Goal: Transaction & Acquisition: Book appointment/travel/reservation

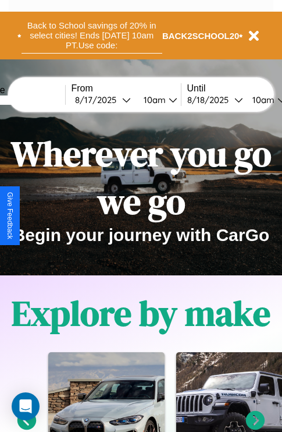
click at [91, 36] on button "Back to School savings of 20% in select cities! Ends [DATE] 10am PT. Use code:" at bounding box center [92, 35] width 141 height 36
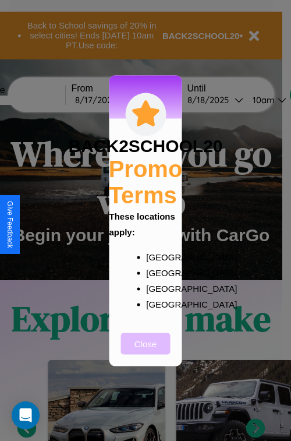
click at [146, 351] on button "Close" at bounding box center [146, 344] width 50 height 22
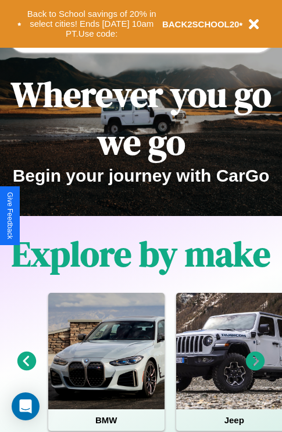
scroll to position [179, 0]
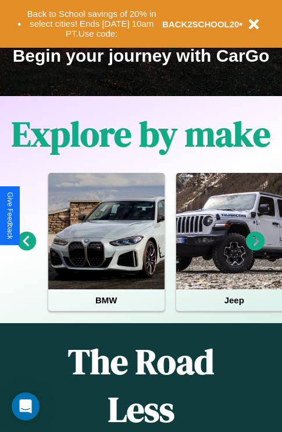
click at [26, 249] on icon at bounding box center [26, 241] width 19 height 19
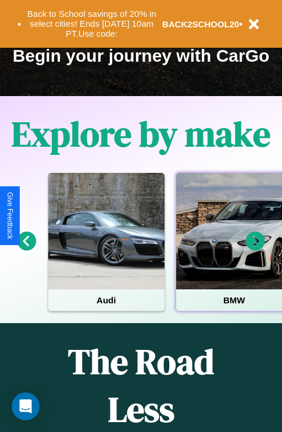
click at [234, 249] on div at bounding box center [234, 231] width 116 height 116
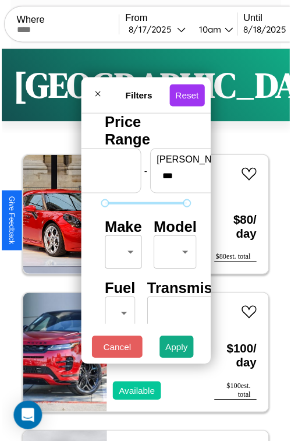
scroll to position [34, 0]
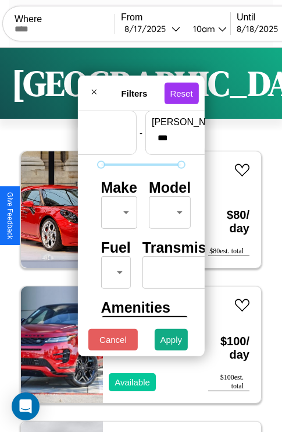
click at [117, 210] on body "CarGo Where From 8 / 17 / 2025 10am Until 8 / 18 / 2025 10am Become a Host Logi…" at bounding box center [141, 240] width 282 height 480
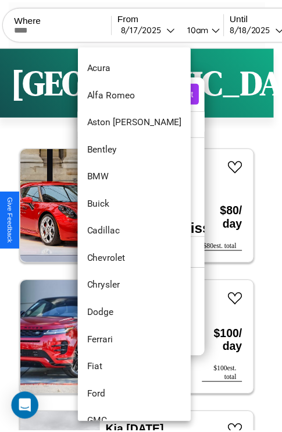
scroll to position [78, 0]
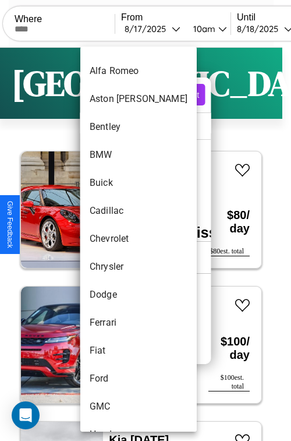
click at [116, 239] on li "Chevrolet" at bounding box center [138, 239] width 116 height 28
type input "*********"
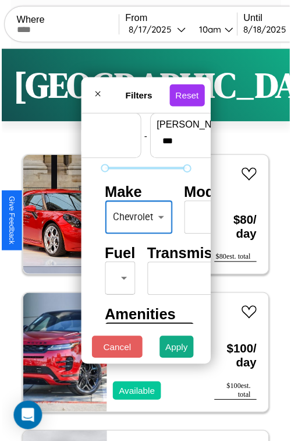
scroll to position [94, 0]
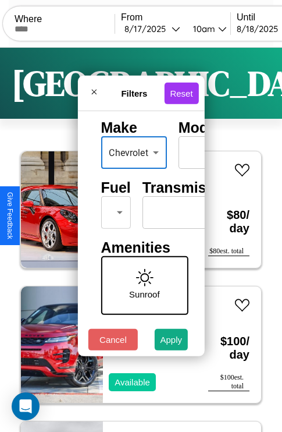
click at [114, 210] on body "CarGo Where From 8 / 17 / 2025 10am Until 8 / 18 / 2025 10am Become a Host Logi…" at bounding box center [141, 240] width 282 height 480
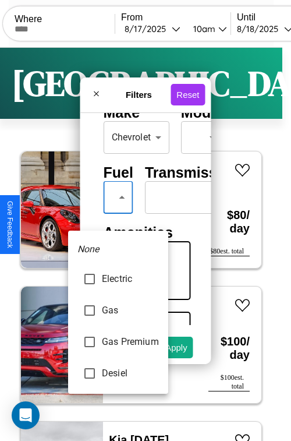
type input "********"
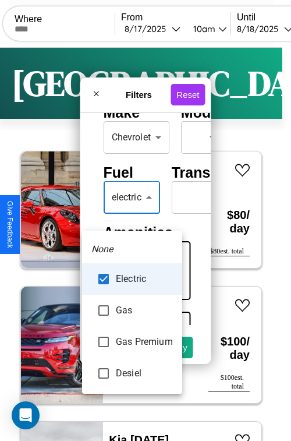
click at [132, 214] on div at bounding box center [145, 220] width 291 height 441
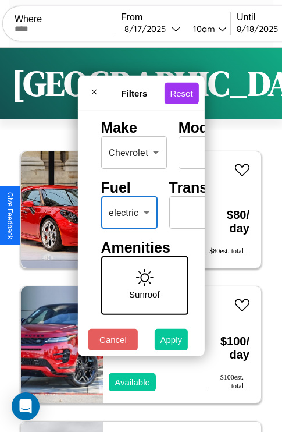
click at [172, 342] on button "Apply" at bounding box center [172, 340] width 34 height 22
